Goal: Book appointment/travel/reservation

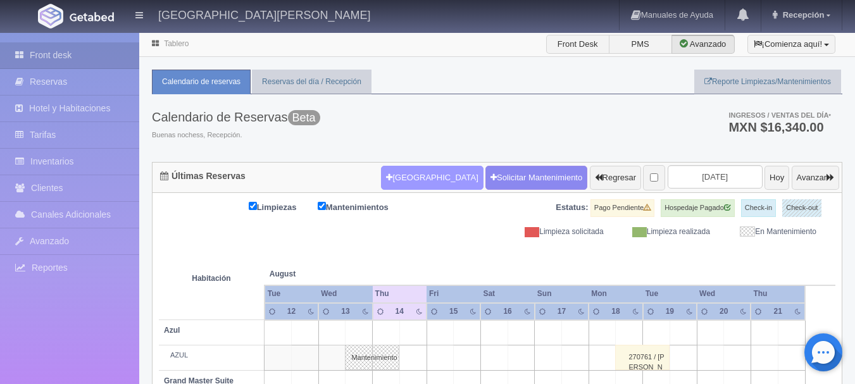
click at [397, 175] on button "[GEOGRAPHIC_DATA]" at bounding box center [432, 178] width 102 height 24
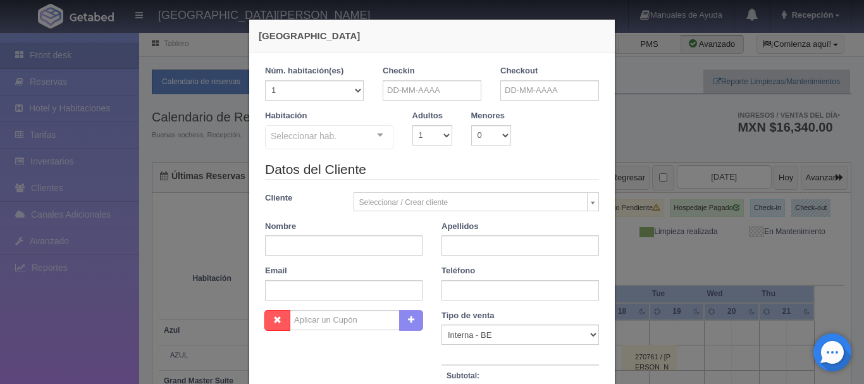
checkbox input "false"
click at [432, 86] on input "text" at bounding box center [432, 90] width 99 height 20
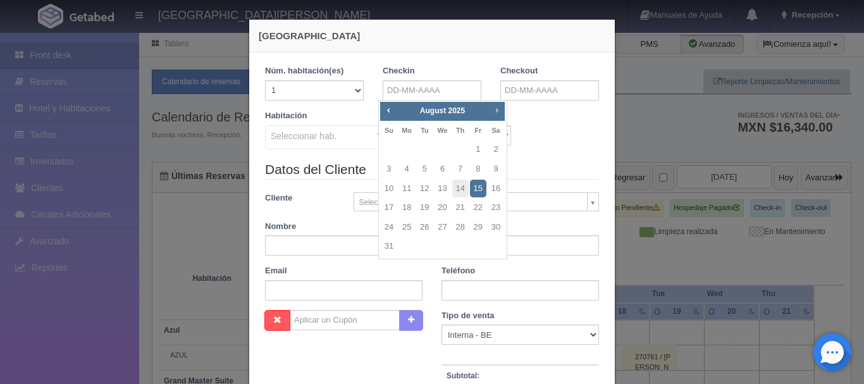
click at [495, 112] on span "Next" at bounding box center [497, 110] width 10 height 10
drag, startPoint x: 438, startPoint y: 147, endPoint x: 499, endPoint y: 173, distance: 65.8
click at [499, 173] on tbody "1 2 3 4 5 6 7 8 9 10 11 12 13 14 15 16 17 18 19 20 21 22 23 24 25 26 27 28 29 3…" at bounding box center [442, 188] width 125 height 97
click at [497, 165] on link "11" at bounding box center [496, 169] width 16 height 18
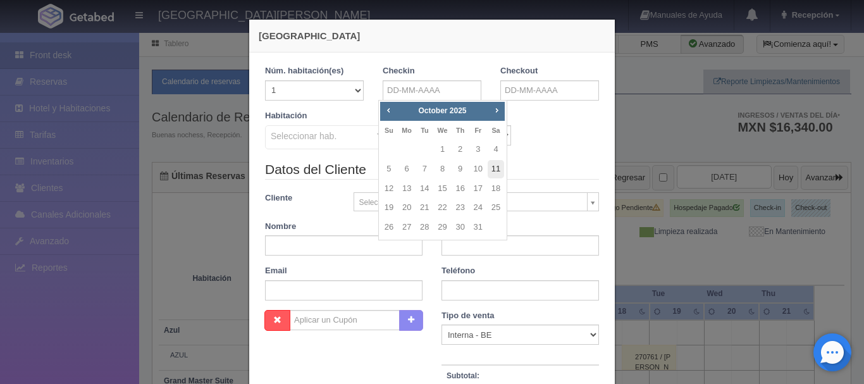
type input "[DATE]"
checkbox input "false"
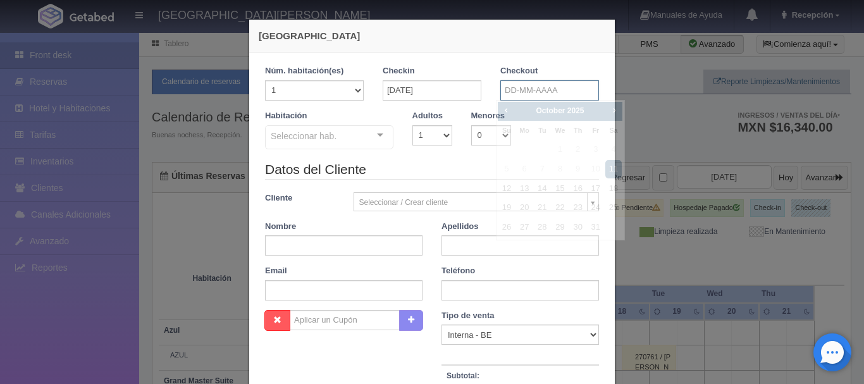
click at [520, 84] on input "text" at bounding box center [550, 90] width 99 height 20
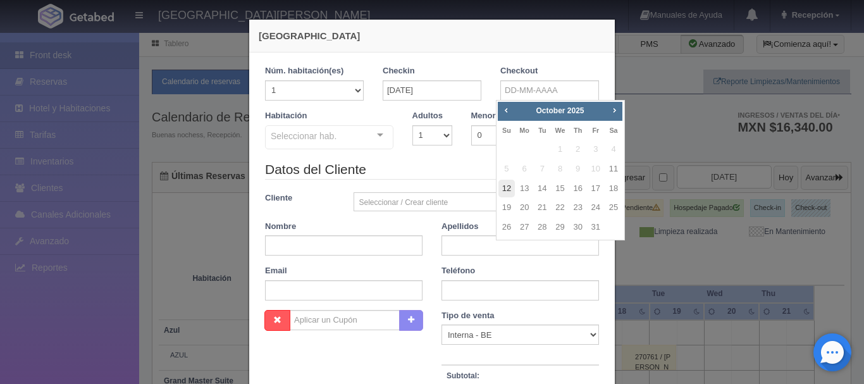
click at [502, 188] on link "12" at bounding box center [507, 189] width 16 height 18
type input "[DATE]"
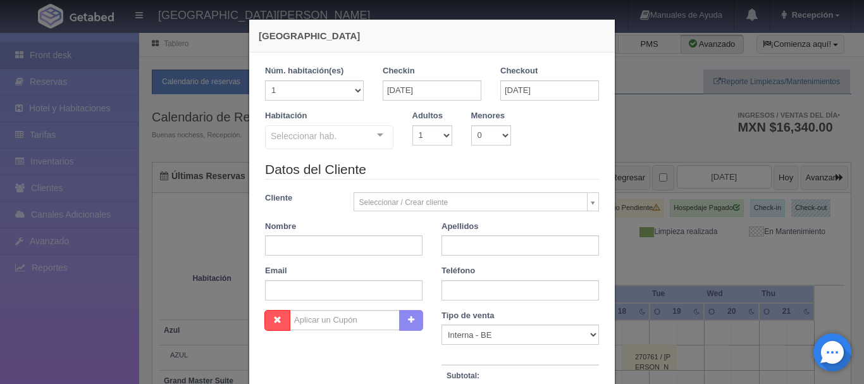
click at [363, 142] on div "Seleccionar hab. Suite con 2 camas matrimoniales-No apta para menores Suite con…" at bounding box center [329, 137] width 128 height 25
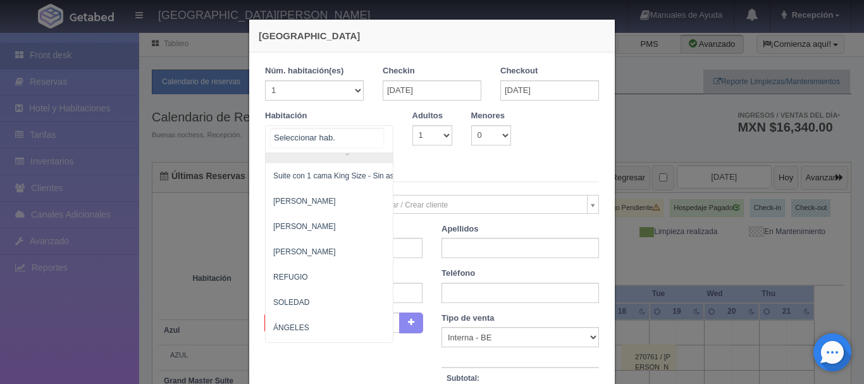
scroll to position [673, 0]
click at [311, 300] on span "SOLEDAD" at bounding box center [391, 302] width 250 height 25
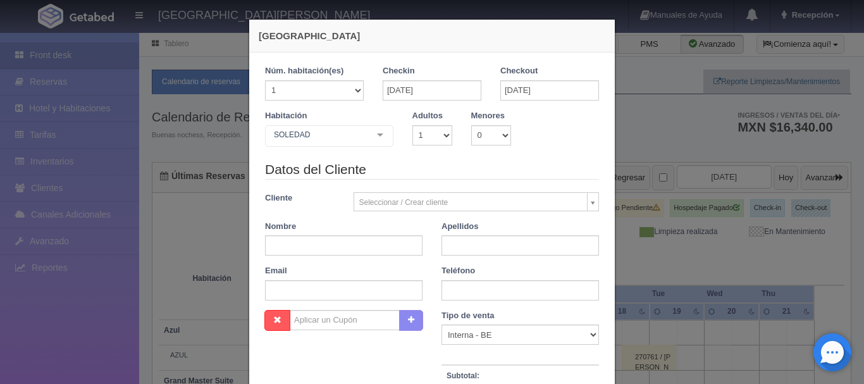
checkbox input "false"
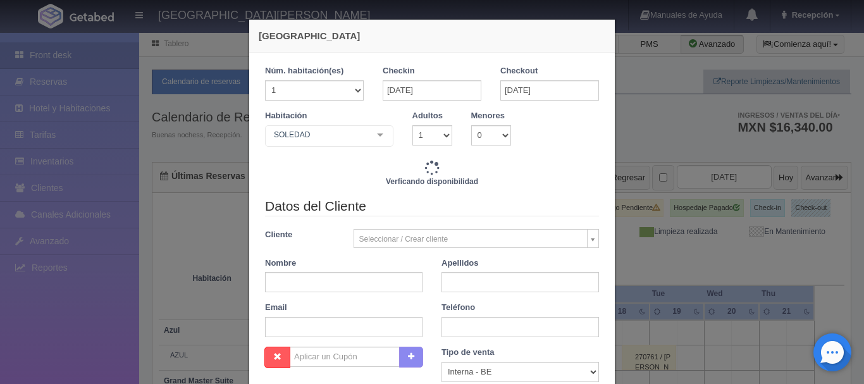
type input "4760.00"
checkbox input "false"
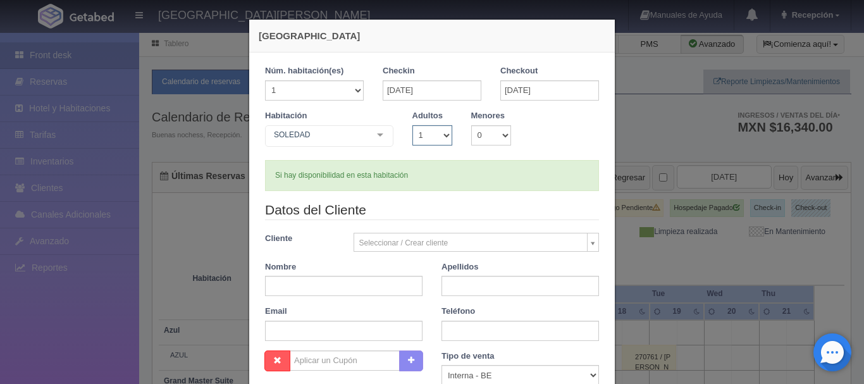
click at [443, 139] on select "1 2 3 4 5 6 7 8 9 10" at bounding box center [433, 135] width 40 height 20
select select "2"
click at [413, 125] on select "1 2 3 4 5 6 7 8 9 10" at bounding box center [433, 135] width 40 height 20
checkbox input "false"
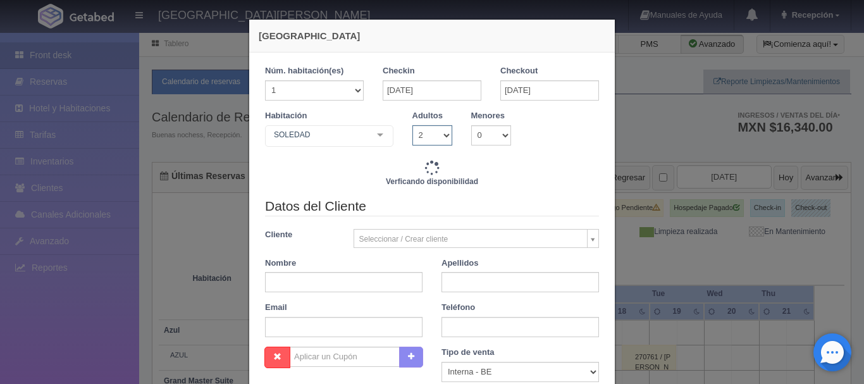
type input "4760.00"
checkbox input "false"
